Goal: Find specific page/section: Find specific page/section

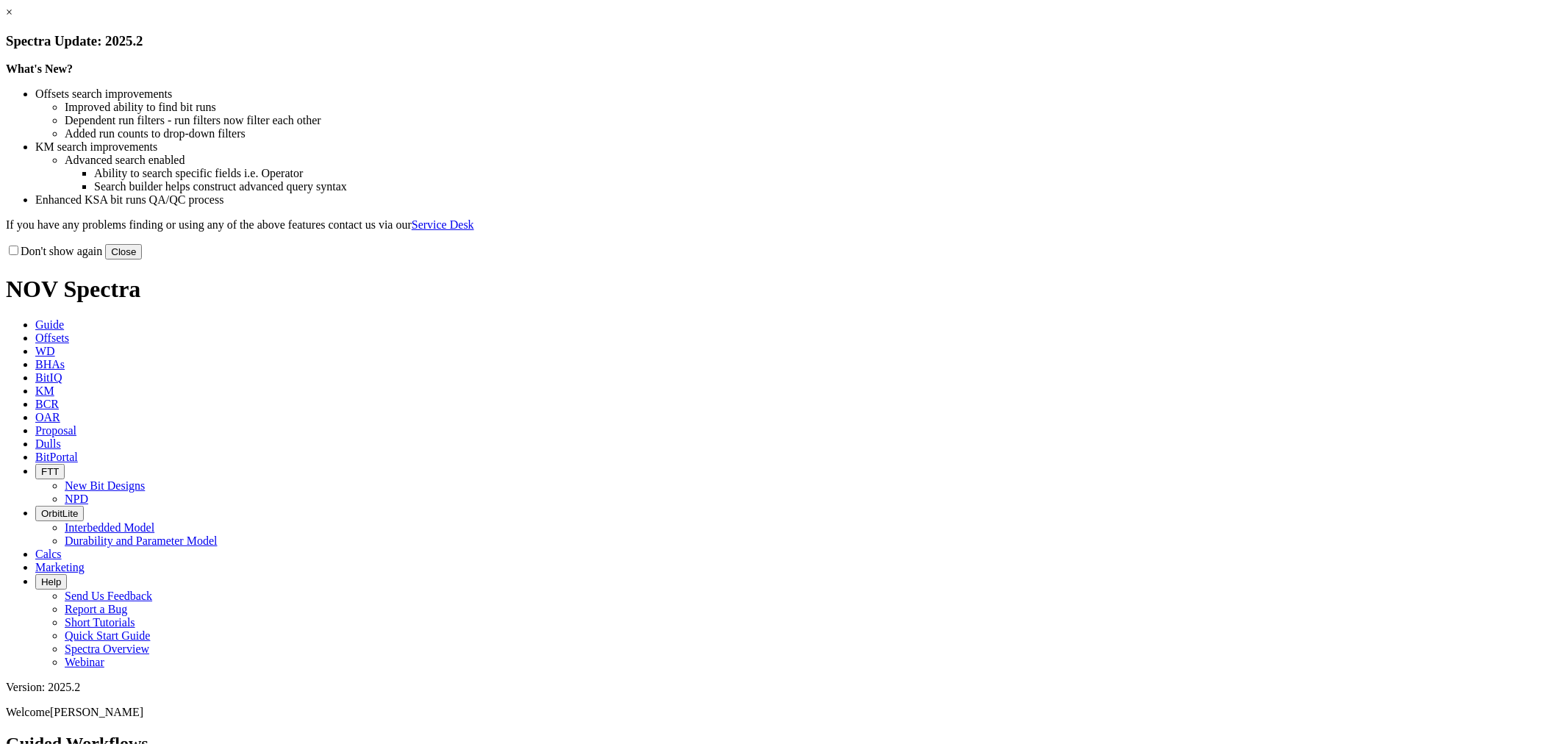
drag, startPoint x: 1055, startPoint y: 373, endPoint x: 1071, endPoint y: 385, distance: 20.0
click at [1069, 260] on div "× Spectra Update: 2025.2 What's New? Offsets search improvements Improved abili…" at bounding box center [784, 133] width 1557 height 254
click at [142, 260] on button "Close" at bounding box center [123, 251] width 37 height 15
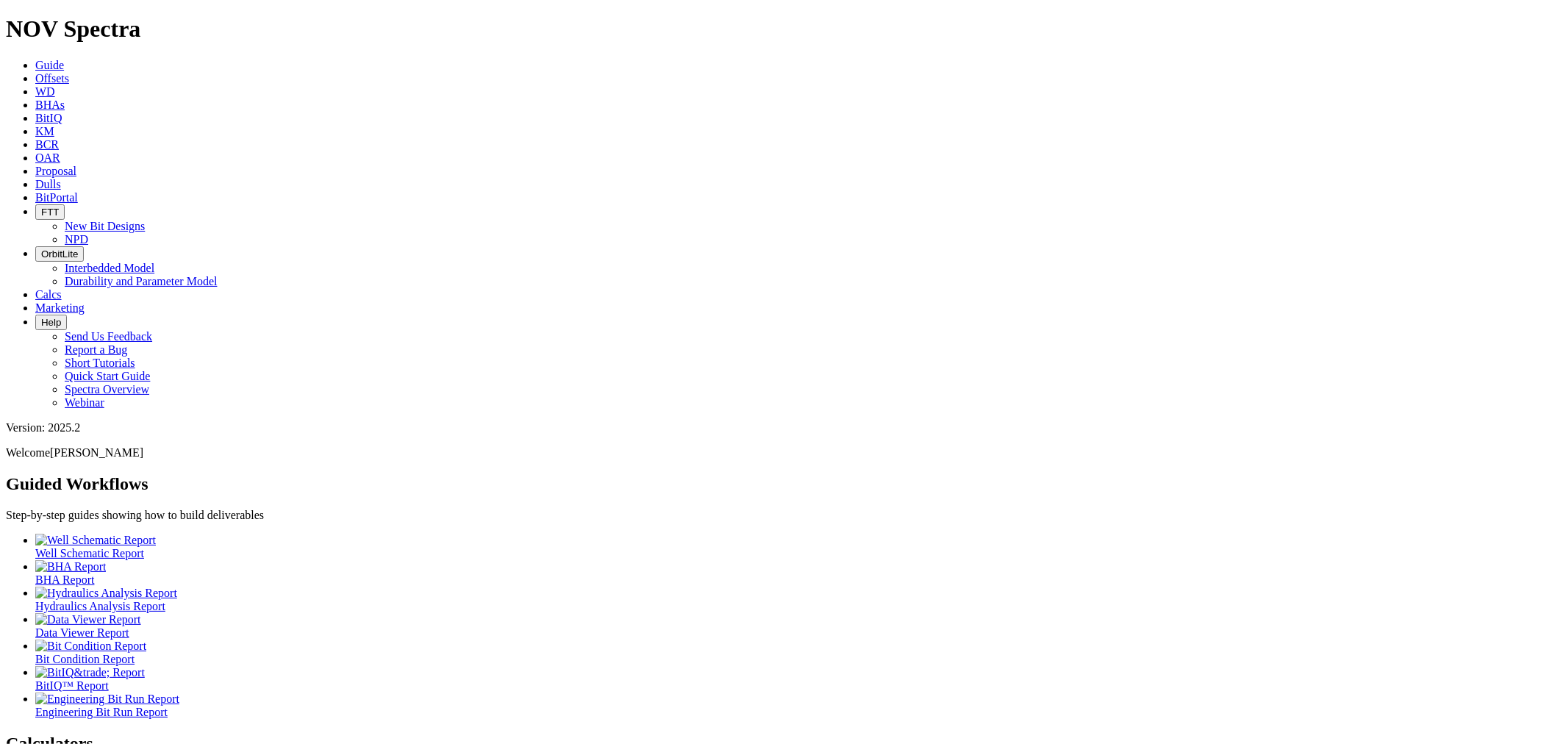
click at [35, 178] on icon at bounding box center [35, 184] width 0 height 12
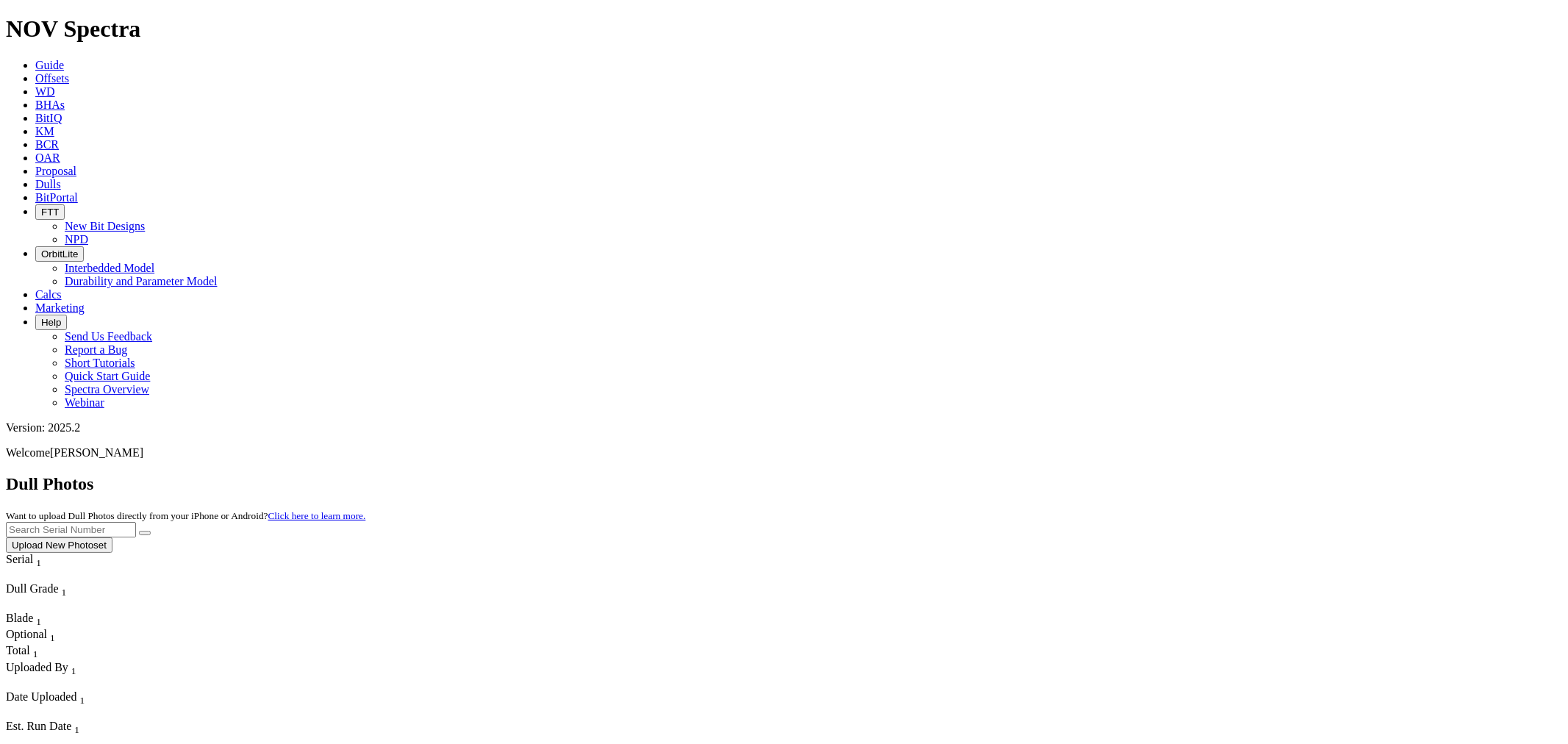
click at [136, 522] on input "text" at bounding box center [71, 529] width 130 height 15
type input "A317127"
click at [139, 531] on button "submit" at bounding box center [144, 533] width 11 height 5
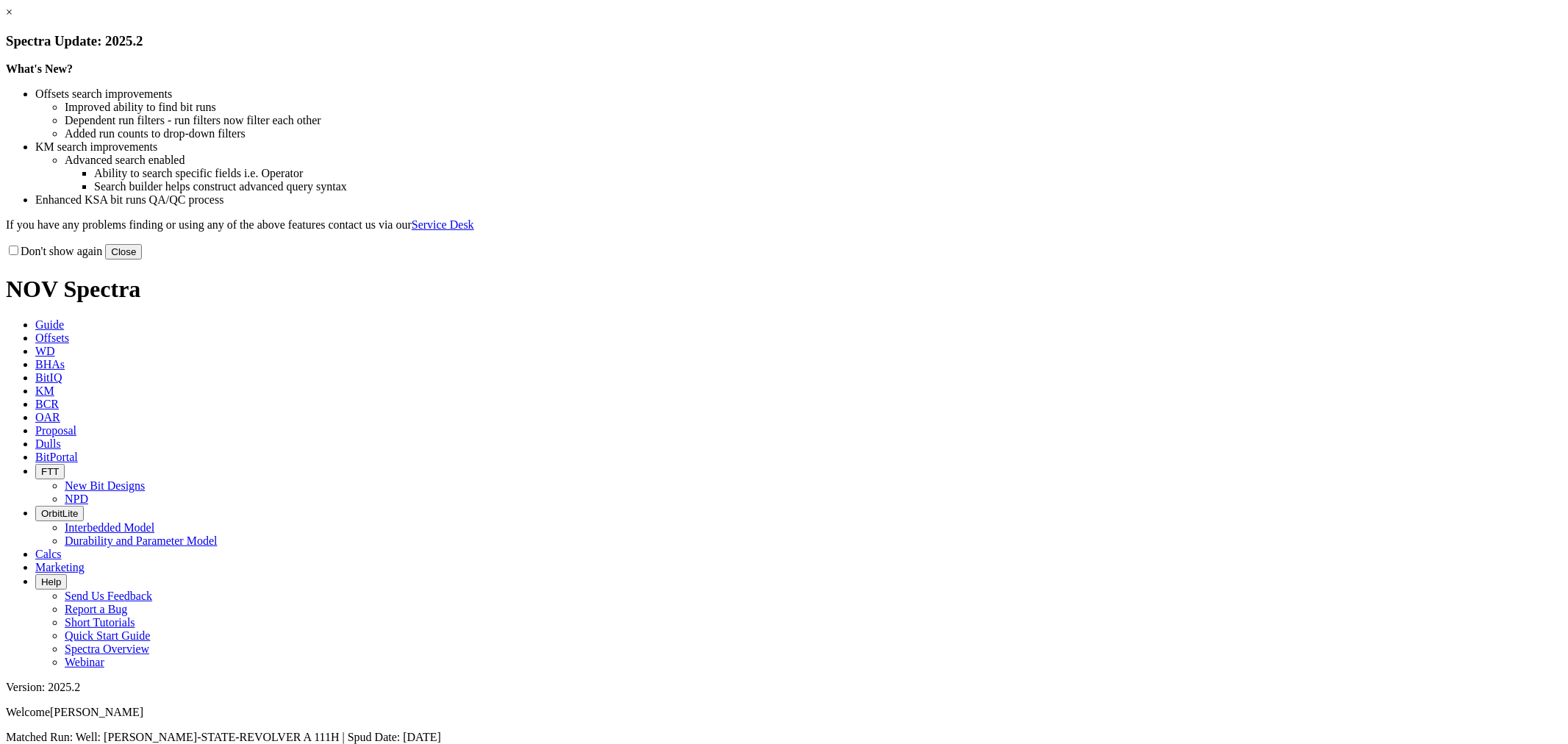
click at [1125, 260] on div "× Spectra Update: 2025.2 What's New? Offsets search improvements Improved abili…" at bounding box center [784, 133] width 1557 height 254
